Goal: Check status: Check status

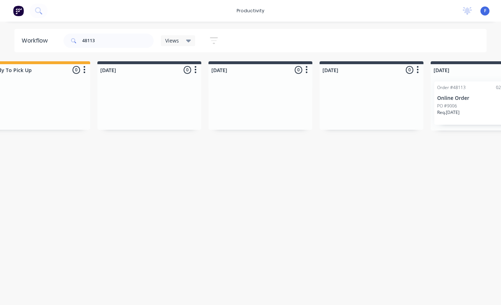
scroll to position [14, 253]
click at [466, 95] on p "Online Order" at bounding box center [481, 98] width 91 height 6
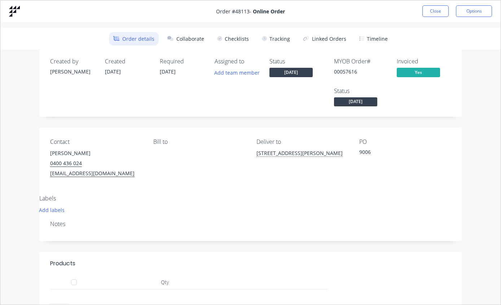
click at [277, 37] on button "Tracking" at bounding box center [276, 38] width 37 height 13
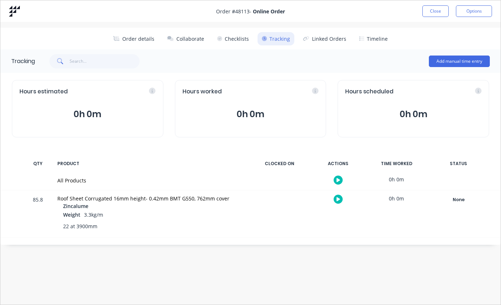
click at [457, 199] on div "None" at bounding box center [459, 199] width 52 height 9
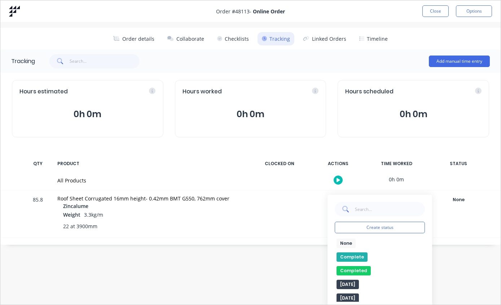
click at [349, 255] on button "Complete" at bounding box center [352, 257] width 31 height 9
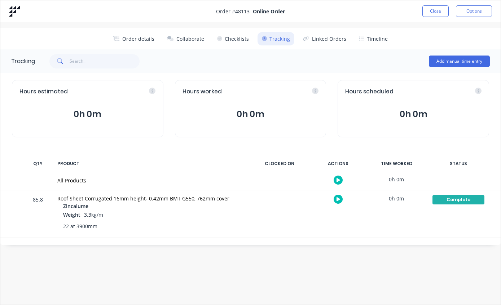
click at [433, 11] on button "Close" at bounding box center [435, 11] width 26 height 12
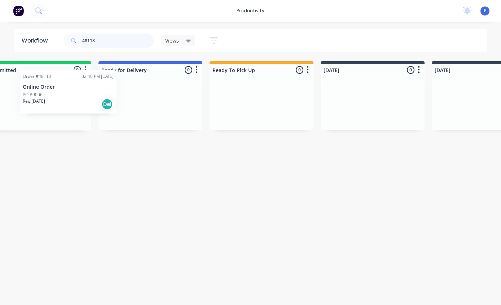
scroll to position [14, 0]
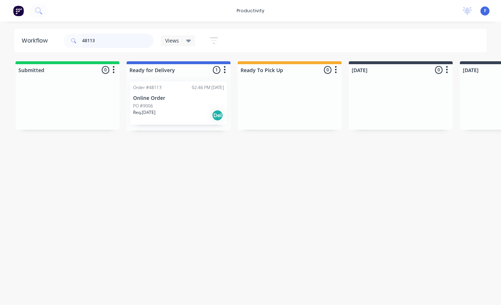
click at [131, 41] on input "48113" at bounding box center [117, 41] width 71 height 14
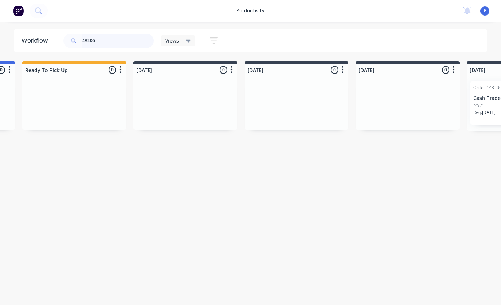
scroll to position [14, 242]
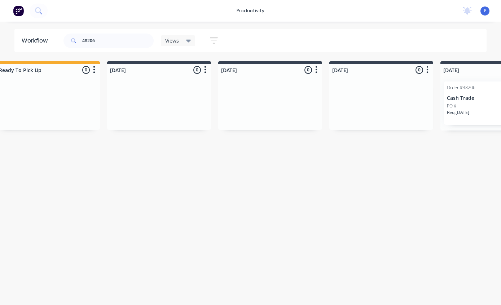
click at [470, 95] on p "Cash Trade" at bounding box center [492, 98] width 91 height 6
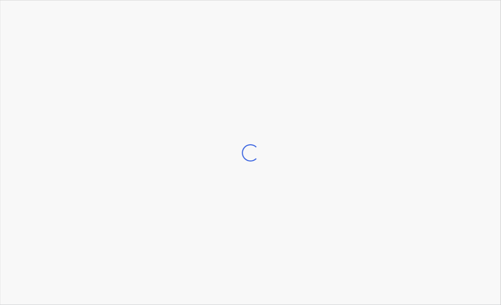
scroll to position [14, 242]
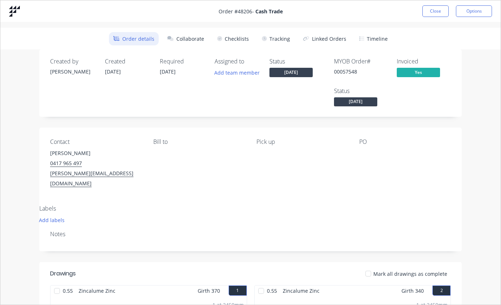
click at [285, 35] on button "Tracking" at bounding box center [276, 38] width 37 height 13
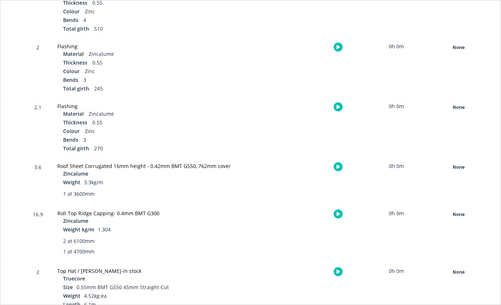
scroll to position [511, 0]
click at [458, 167] on div "None" at bounding box center [459, 167] width 52 height 9
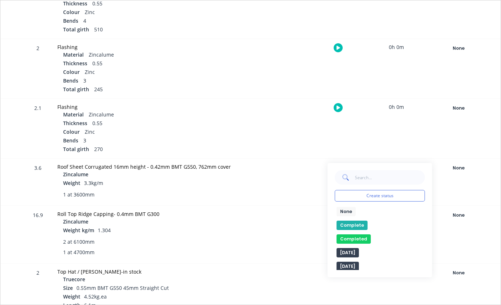
click at [351, 224] on button "Complete" at bounding box center [352, 225] width 31 height 9
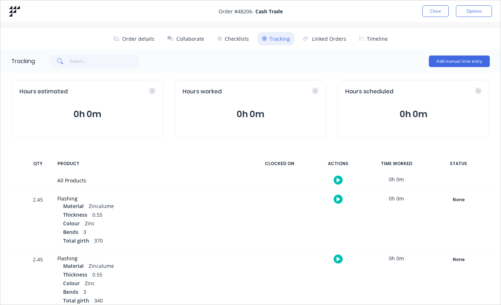
scroll to position [0, 0]
click at [437, 6] on button "Close" at bounding box center [435, 11] width 26 height 12
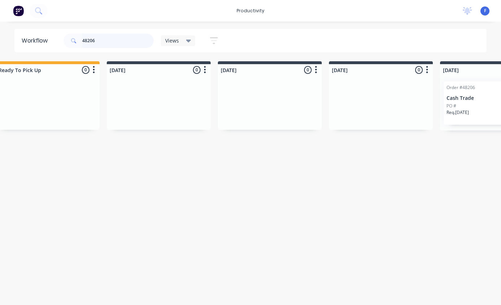
click at [117, 47] on input "48206" at bounding box center [117, 41] width 71 height 14
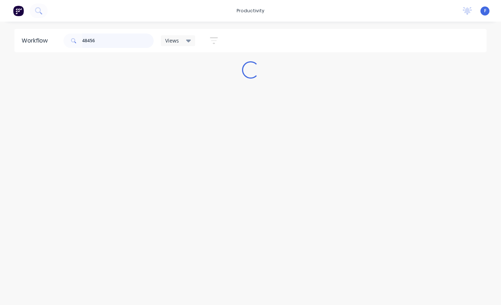
scroll to position [14, 0]
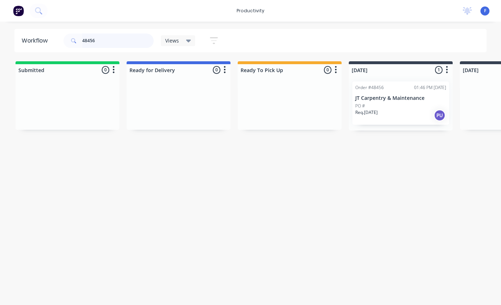
type input "48456"
click at [390, 95] on p "JT Carpentry & Maintenance" at bounding box center [400, 98] width 91 height 6
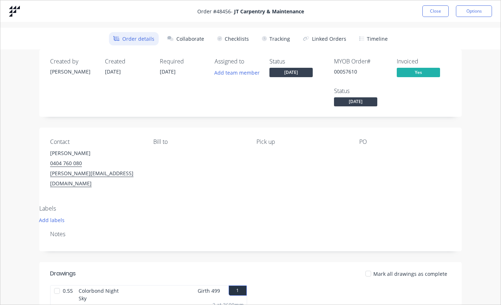
click at [277, 38] on button "Tracking" at bounding box center [276, 38] width 37 height 13
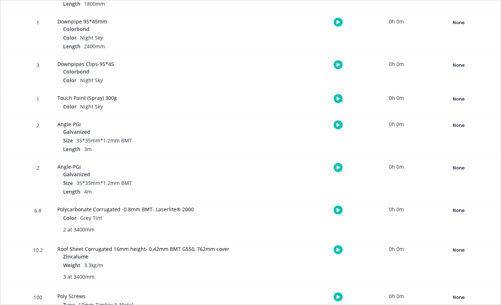
scroll to position [458, 0]
click at [457, 247] on div "None" at bounding box center [459, 250] width 52 height 9
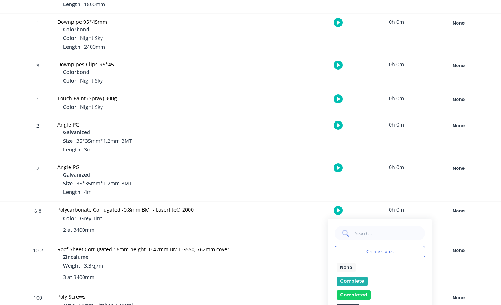
click at [350, 278] on button "Complete" at bounding box center [352, 281] width 31 height 9
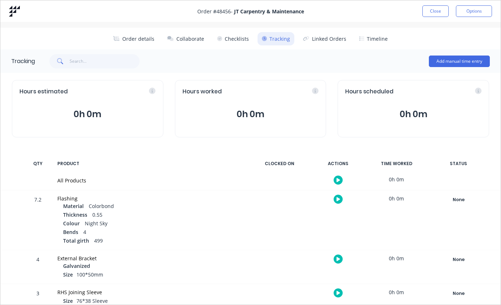
scroll to position [0, 0]
click at [435, 10] on button "Close" at bounding box center [435, 11] width 26 height 12
